Goal: Task Accomplishment & Management: Complete application form

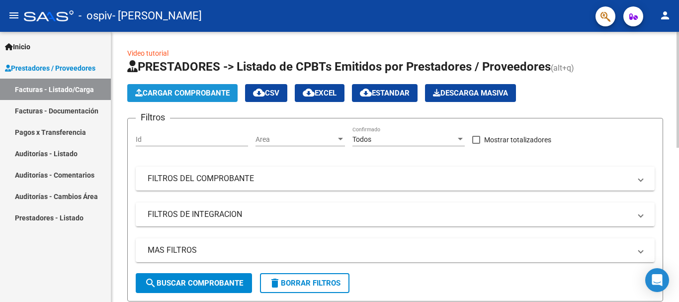
click at [181, 87] on button "Cargar Comprobante" at bounding box center [182, 93] width 110 height 18
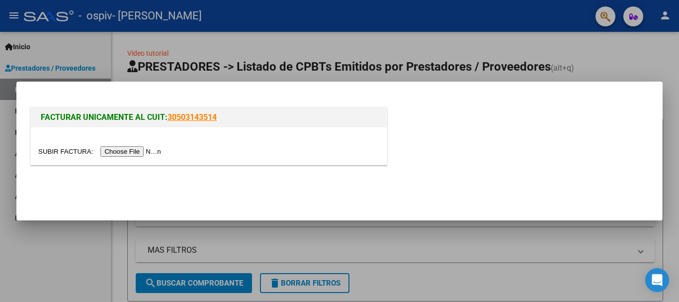
click at [104, 148] on input "file" at bounding box center [101, 151] width 126 height 10
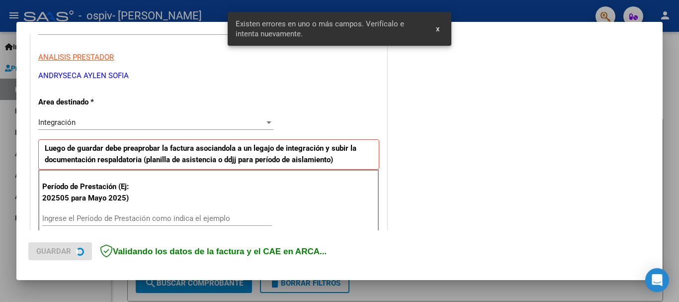
scroll to position [230, 0]
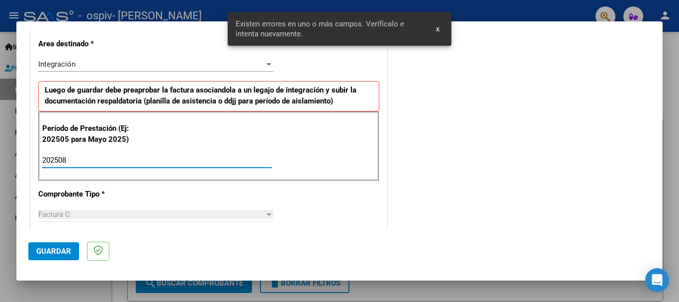
type input "202508"
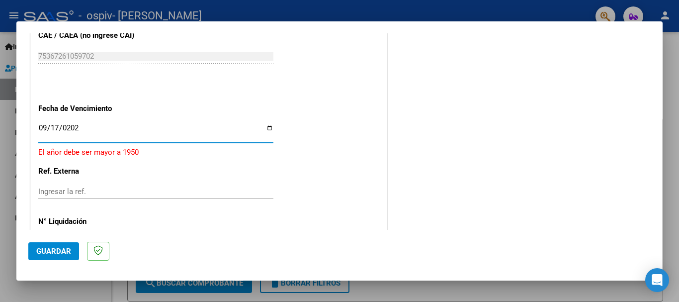
type input "[DATE]"
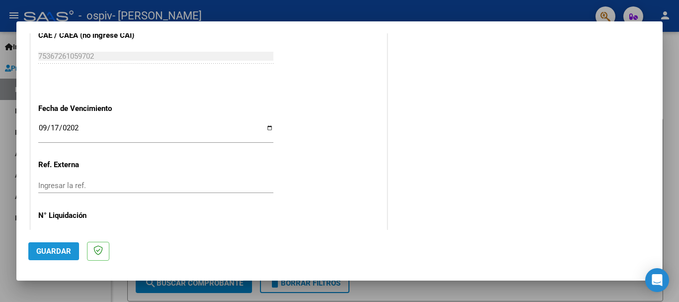
click at [39, 247] on span "Guardar" at bounding box center [53, 251] width 35 height 9
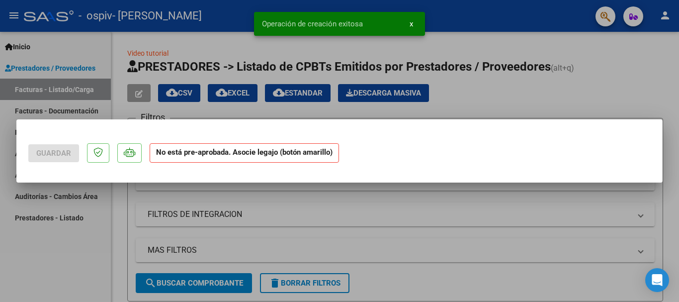
scroll to position [0, 0]
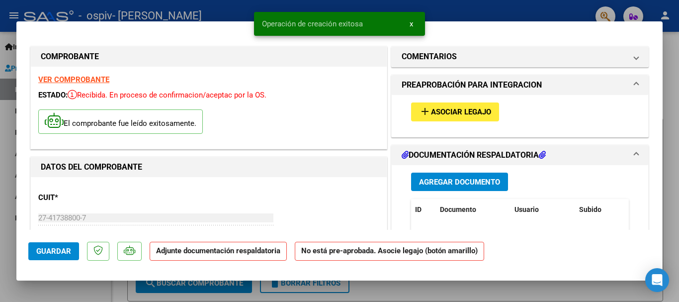
click at [463, 119] on button "add Asociar Legajo" at bounding box center [455, 111] width 88 height 18
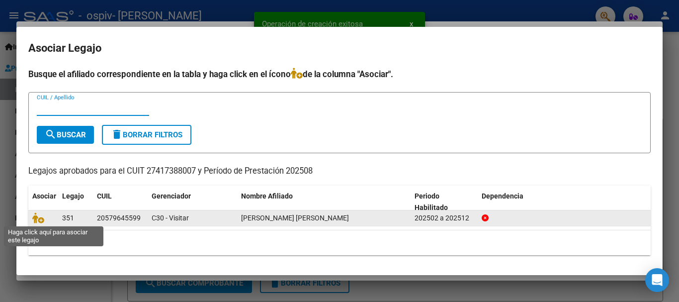
drag, startPoint x: 46, startPoint y: 214, endPoint x: 45, endPoint y: 222, distance: 8.0
click at [46, 217] on span at bounding box center [39, 218] width 15 height 8
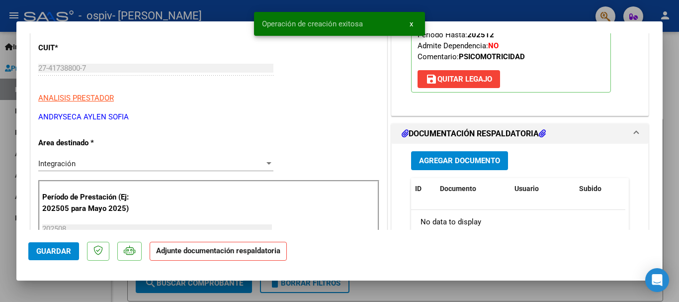
scroll to position [249, 0]
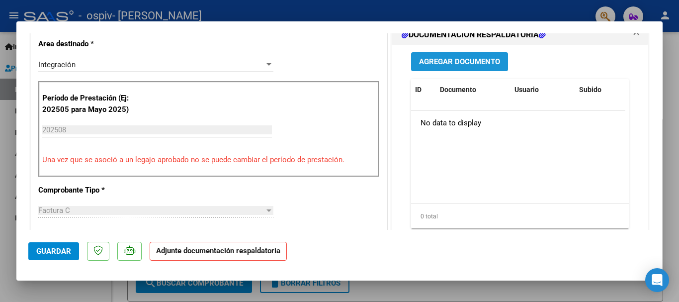
click at [483, 66] on span "Agregar Documento" at bounding box center [459, 62] width 81 height 9
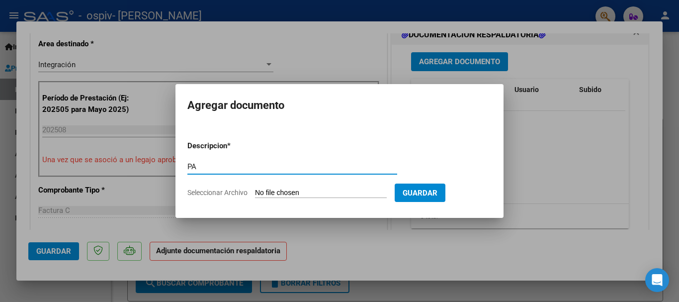
type input "PA"
click at [311, 201] on form "Descripcion * PA Escriba aquí una descripcion Seleccionar Archivo Guardar" at bounding box center [339, 169] width 304 height 73
click at [316, 196] on input "Seleccionar Archivo" at bounding box center [321, 192] width 132 height 9
type input "C:\fakepath\[PERSON_NAME] [PERSON_NAME] - PSM.pdf"
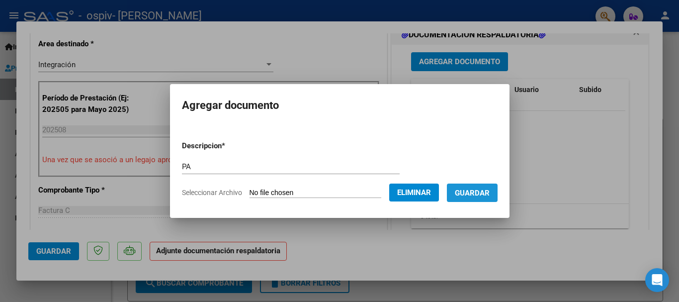
click at [487, 196] on span "Guardar" at bounding box center [472, 192] width 35 height 9
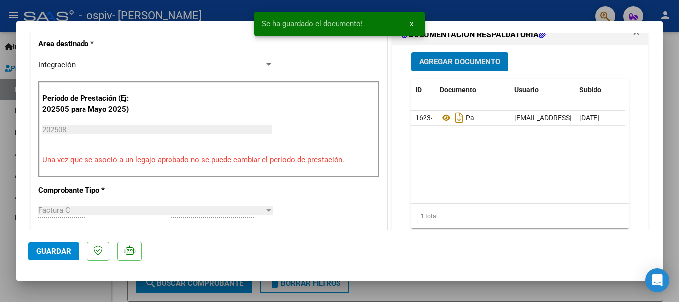
click at [487, 63] on span "Agregar Documento" at bounding box center [459, 62] width 81 height 9
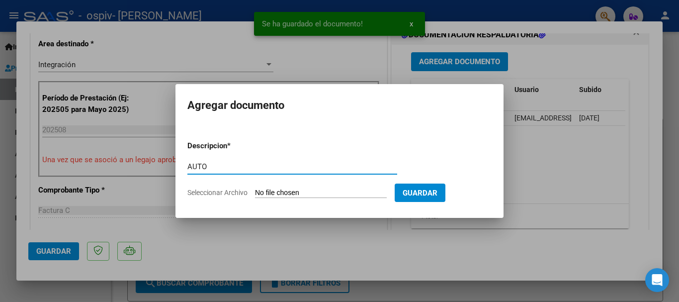
type input "AUTO"
click at [300, 194] on input "Seleccionar Archivo" at bounding box center [321, 192] width 132 height 9
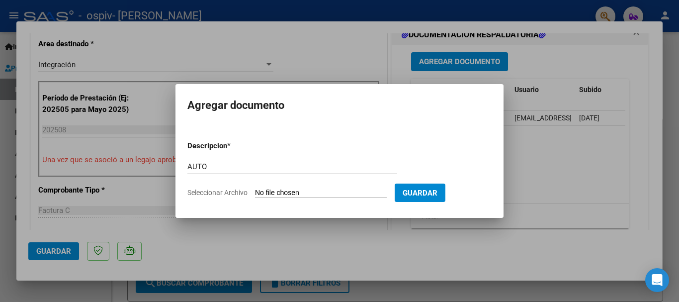
type input "C:\fakepath\[PERSON_NAME] [PERSON_NAME] - PSM.pdf"
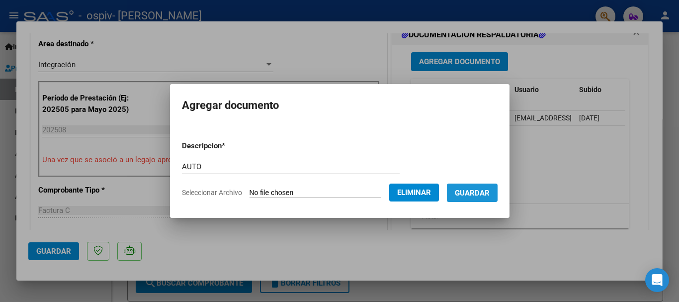
drag, startPoint x: 499, startPoint y: 188, endPoint x: 496, endPoint y: 194, distance: 6.5
click at [498, 190] on button "Guardar" at bounding box center [472, 192] width 51 height 18
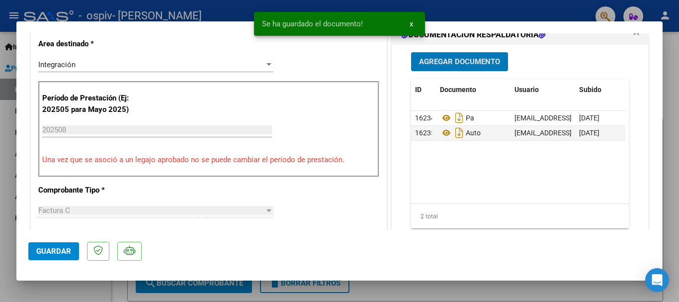
click at [49, 252] on span "Guardar" at bounding box center [53, 251] width 35 height 9
click at [63, 293] on div at bounding box center [339, 151] width 679 height 302
type input "$ 0,00"
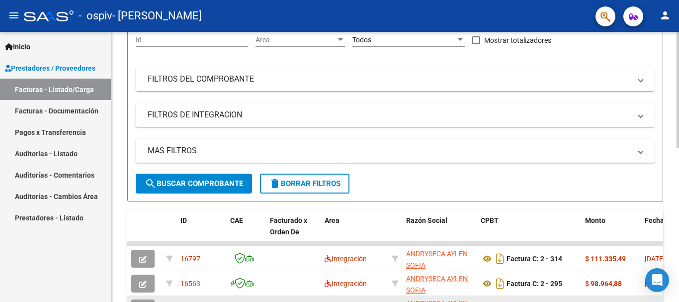
scroll to position [149, 0]
